Goal: Task Accomplishment & Management: Manage account settings

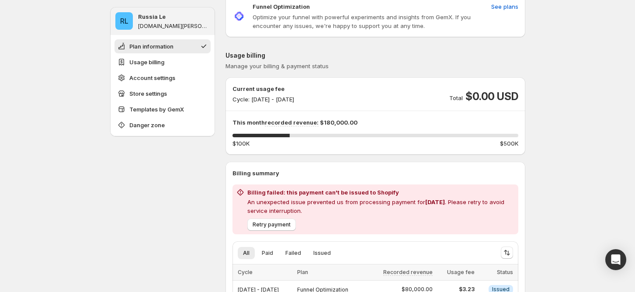
scroll to position [58, 0]
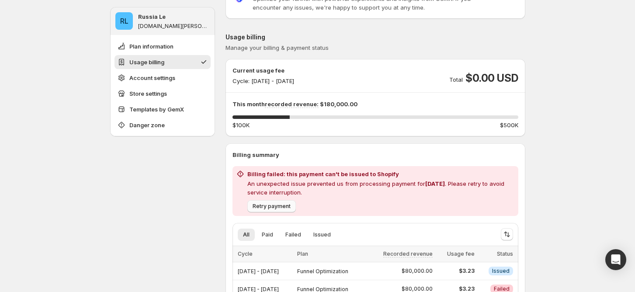
click at [277, 209] on span "Retry payment" at bounding box center [272, 206] width 38 height 7
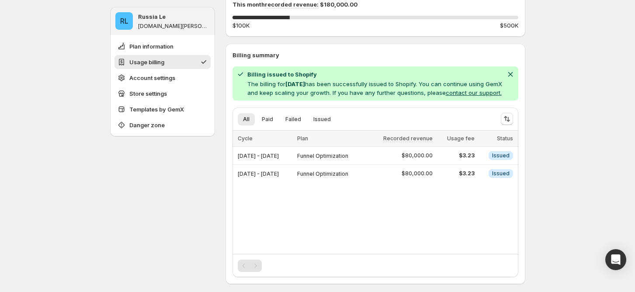
scroll to position [175, 0]
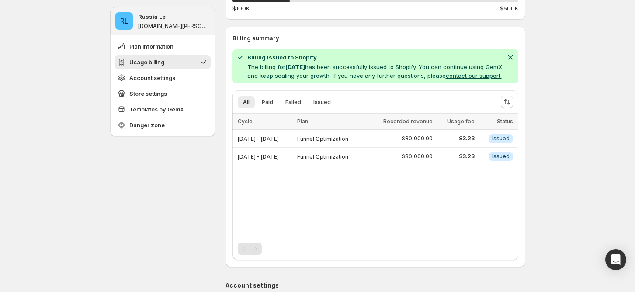
drag, startPoint x: 597, startPoint y: 69, endPoint x: 639, endPoint y: 57, distance: 43.7
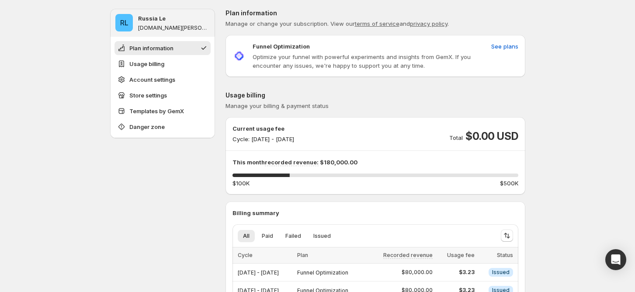
scroll to position [58, 0]
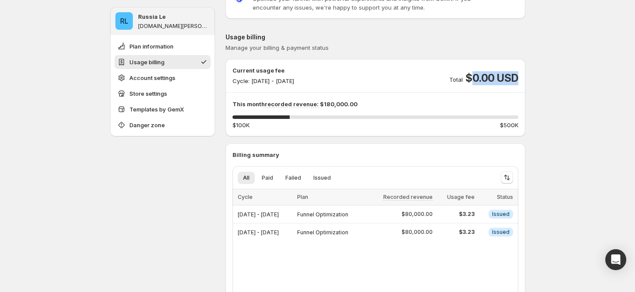
drag, startPoint x: 472, startPoint y: 79, endPoint x: 541, endPoint y: 75, distance: 69.2
drag, startPoint x: 233, startPoint y: 233, endPoint x: 309, endPoint y: 235, distance: 76.1
click at [308, 235] on div "Billing summary All Paid Failed Issued More views All Paid Failed Issued More v…" at bounding box center [376, 242] width 300 height 185
click at [525, 224] on div "Billing summary All Paid Failed Issued More views All Paid Failed Issued More v…" at bounding box center [376, 242] width 300 height 185
